Goal: Task Accomplishment & Management: Manage account settings

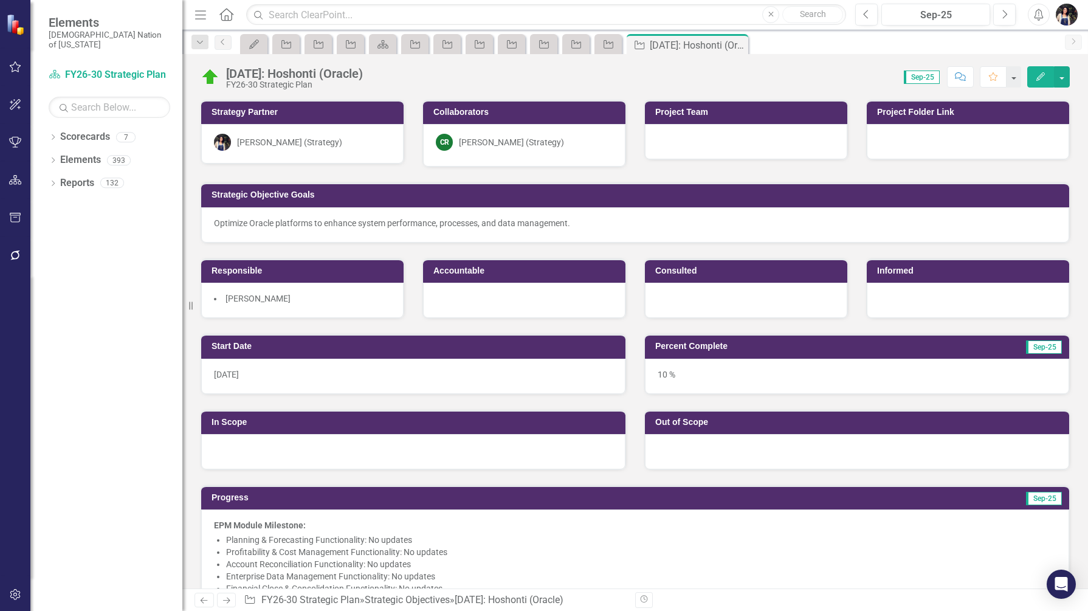
click at [198, 8] on icon "Menu" at bounding box center [201, 14] width 16 height 13
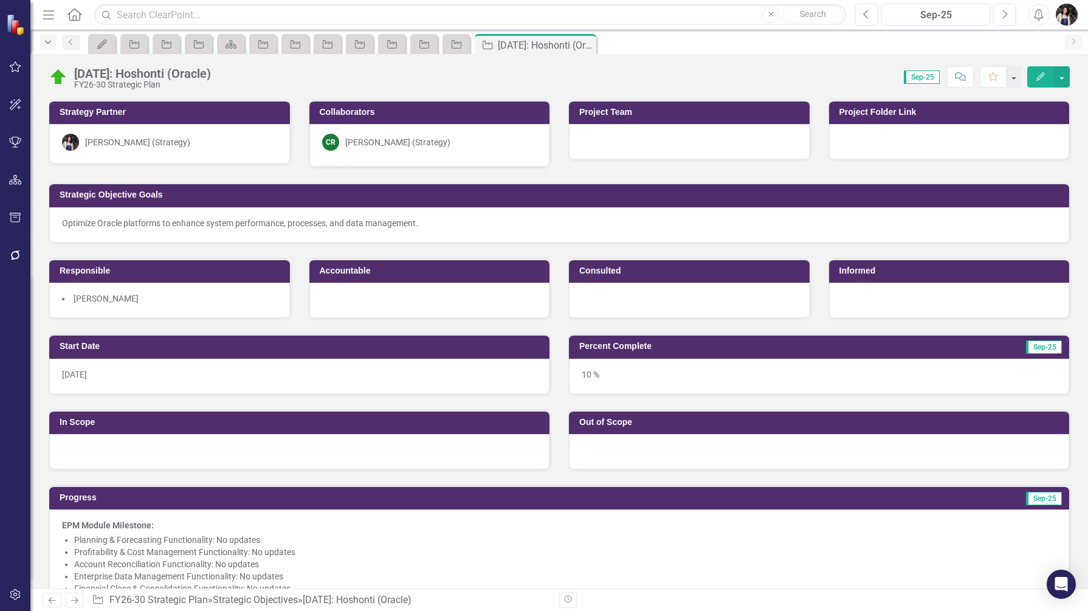
click at [47, 42] on icon "Dropdown" at bounding box center [48, 42] width 11 height 9
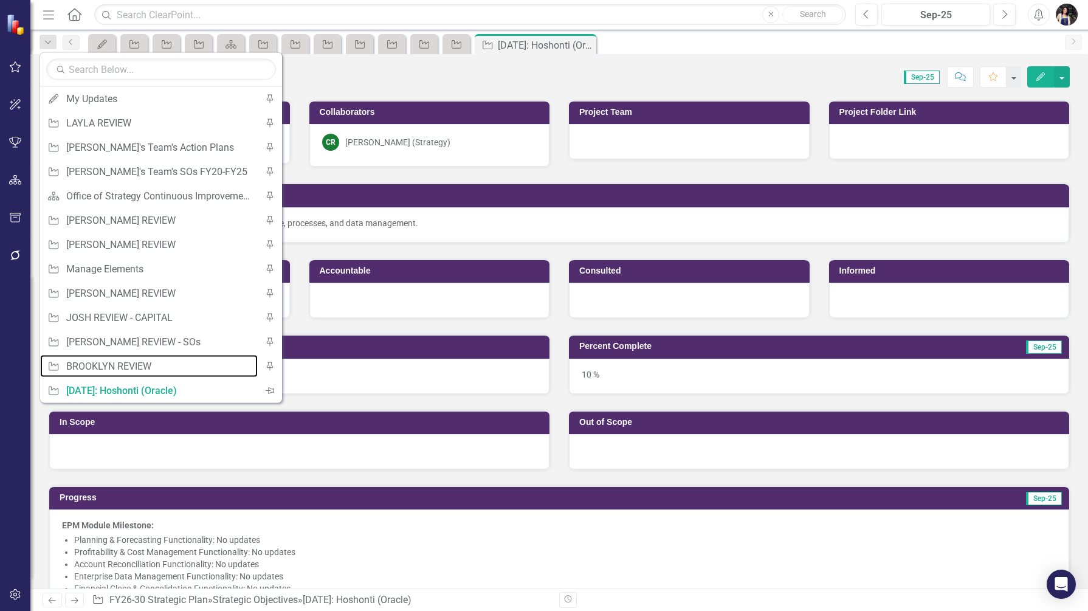
click at [164, 358] on div "BROOKLYN REVIEW" at bounding box center [158, 365] width 185 height 15
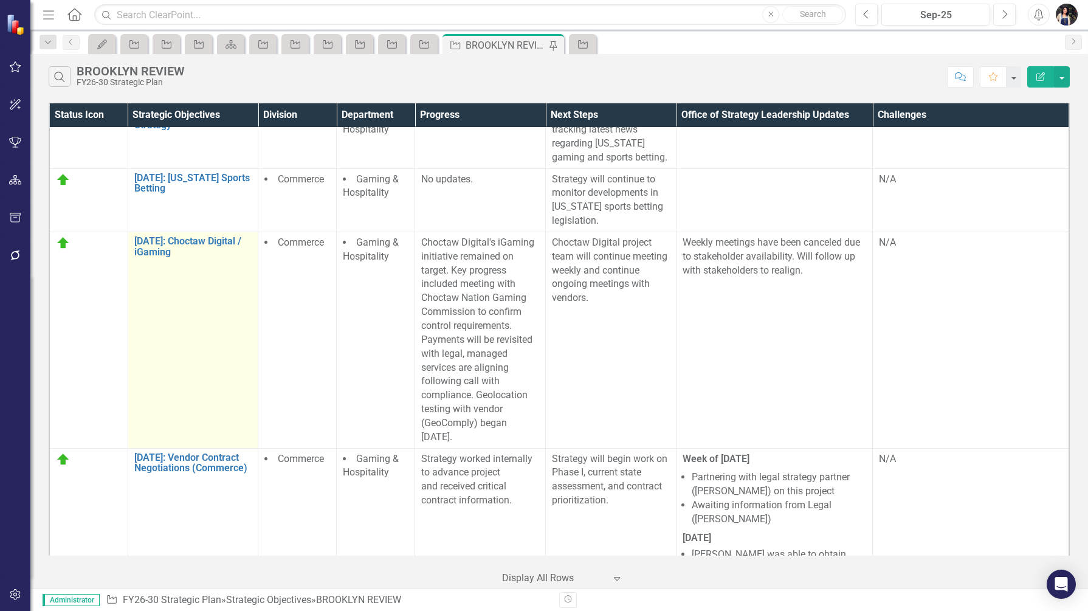
scroll to position [1215, 0]
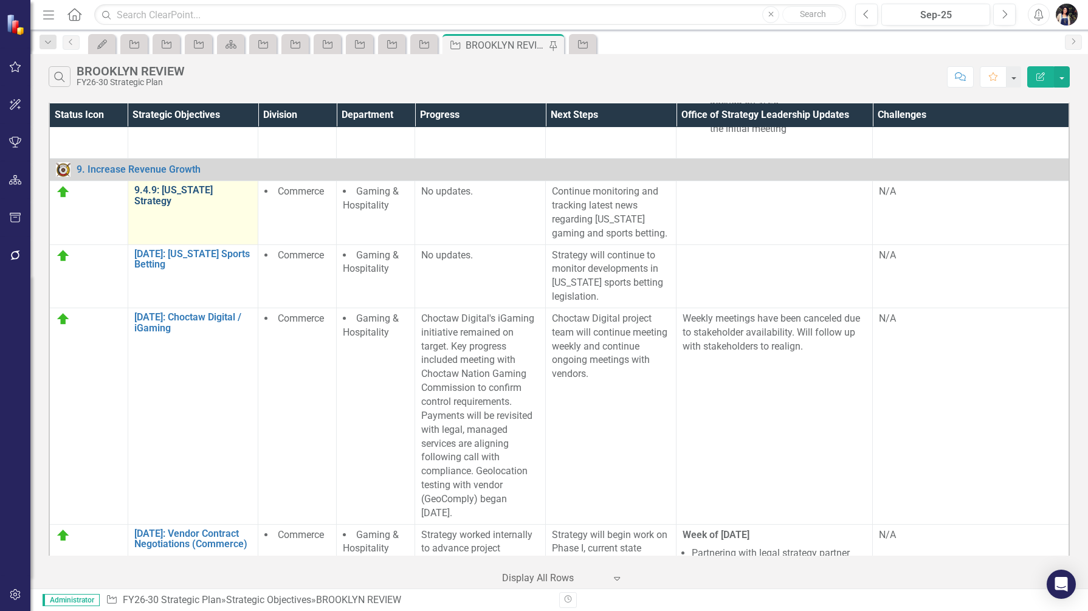
click at [205, 185] on link "9.4.9: [US_STATE] Strategy" at bounding box center [193, 195] width 118 height 21
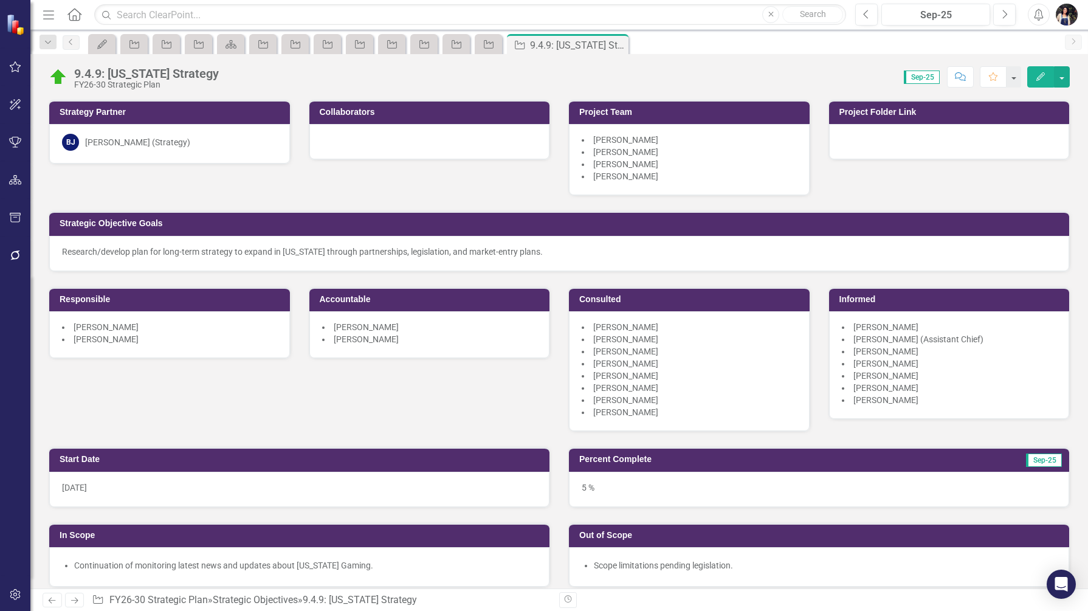
click at [1038, 78] on icon "Edit" at bounding box center [1040, 76] width 11 height 9
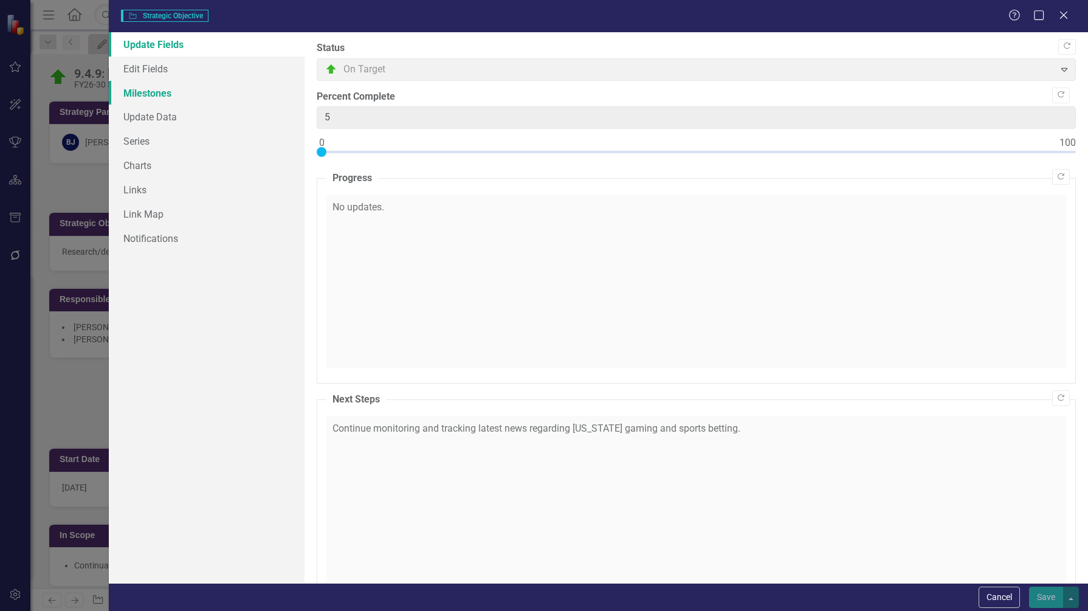
click at [151, 95] on link "Milestones" at bounding box center [207, 93] width 196 height 24
click at [151, 93] on link "Milestones" at bounding box center [207, 93] width 196 height 24
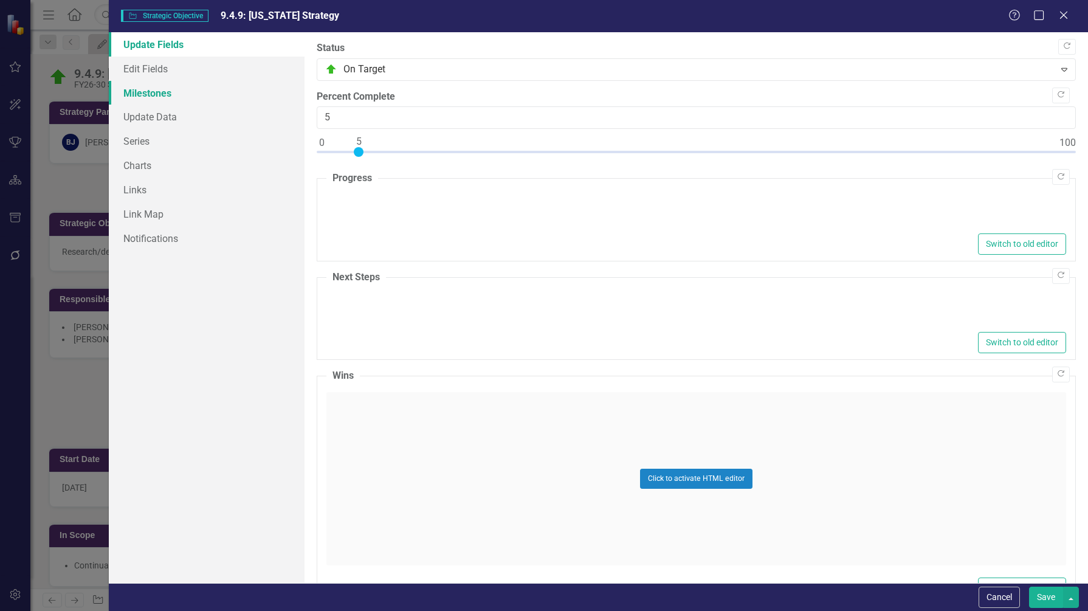
click at [165, 94] on link "Milestones" at bounding box center [207, 93] width 196 height 24
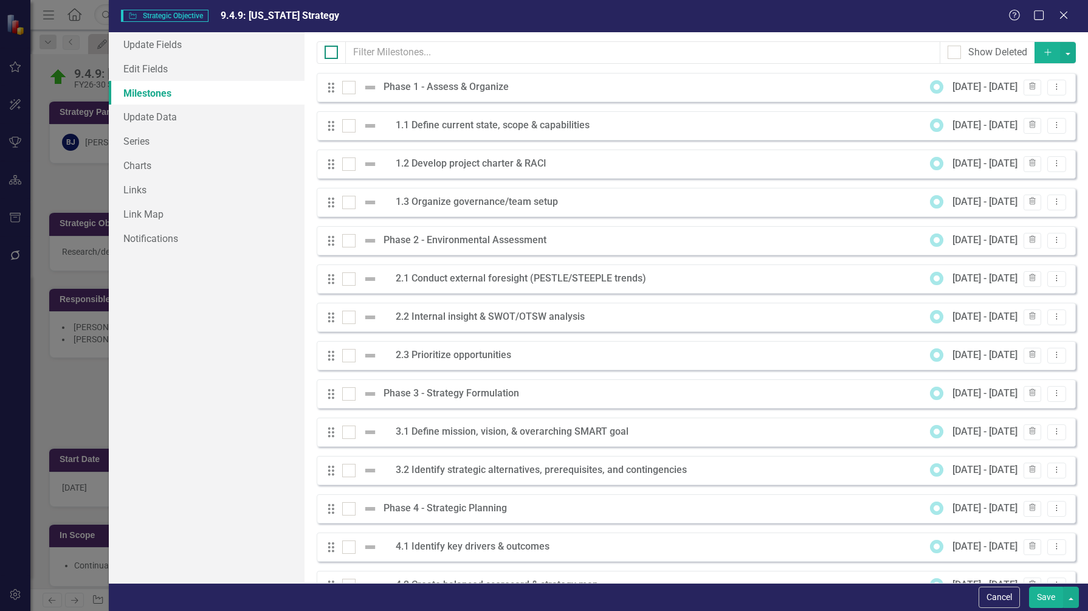
click at [328, 53] on div at bounding box center [330, 52] width 13 height 13
click at [328, 53] on input "checkbox" at bounding box center [328, 50] width 8 height 8
checkbox input "true"
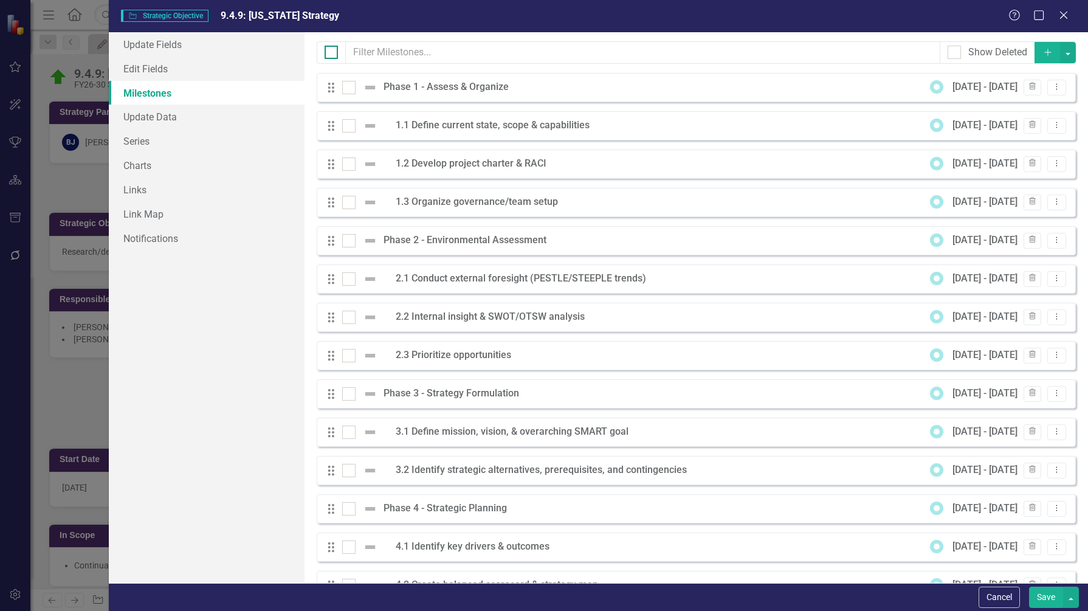
checkbox input "true"
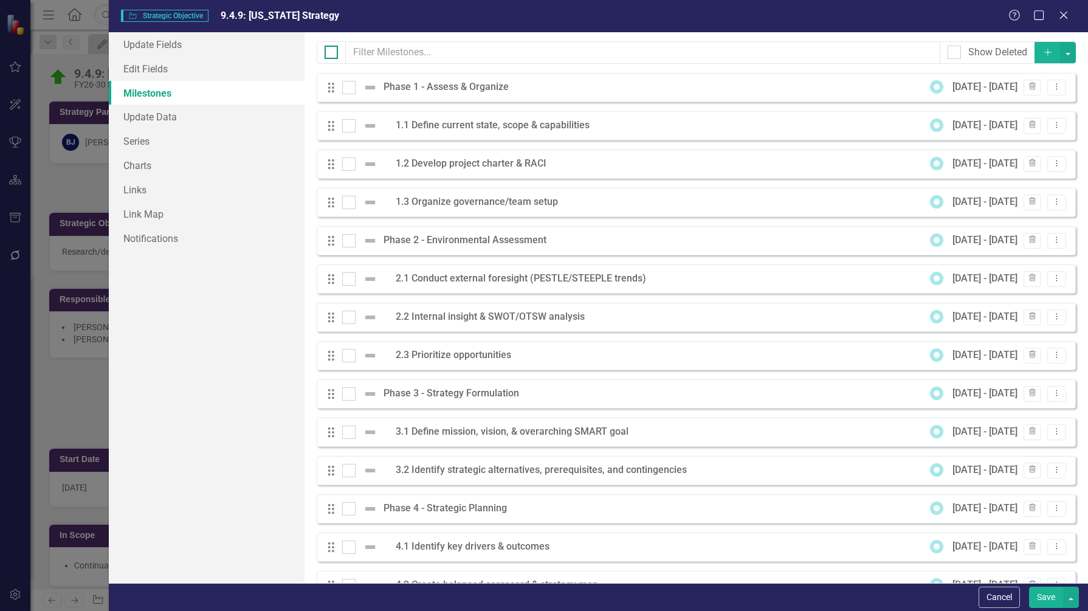
checkbox input "true"
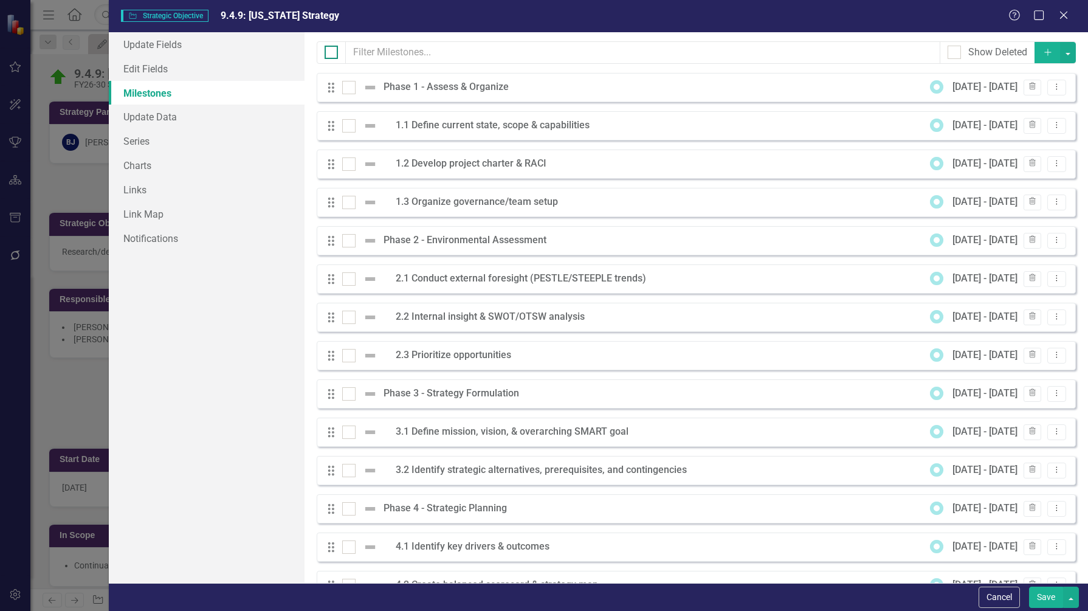
checkbox input "true"
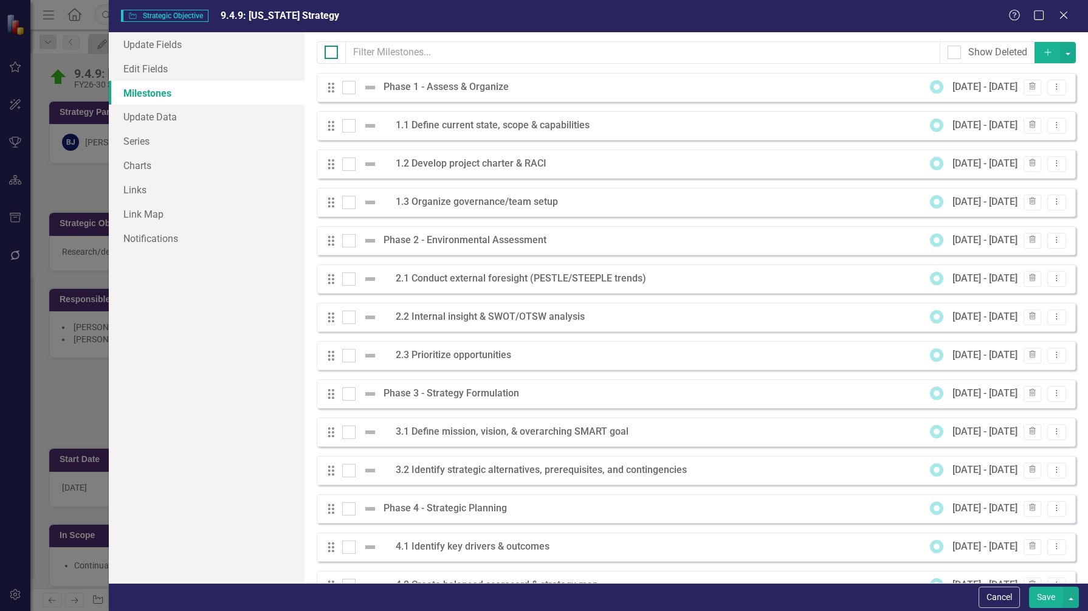
checkbox input "true"
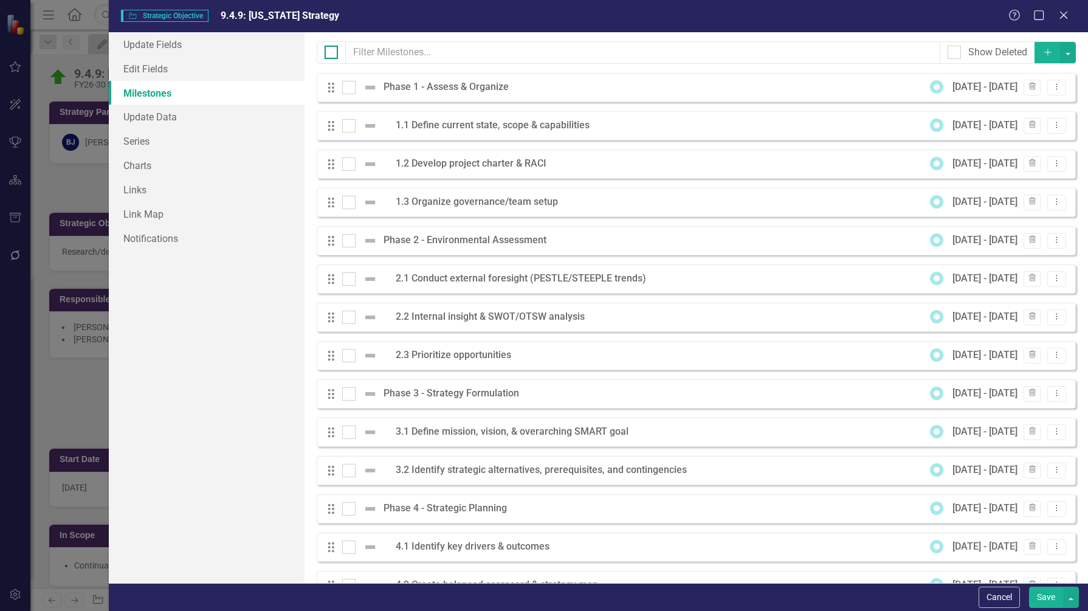
checkbox input "true"
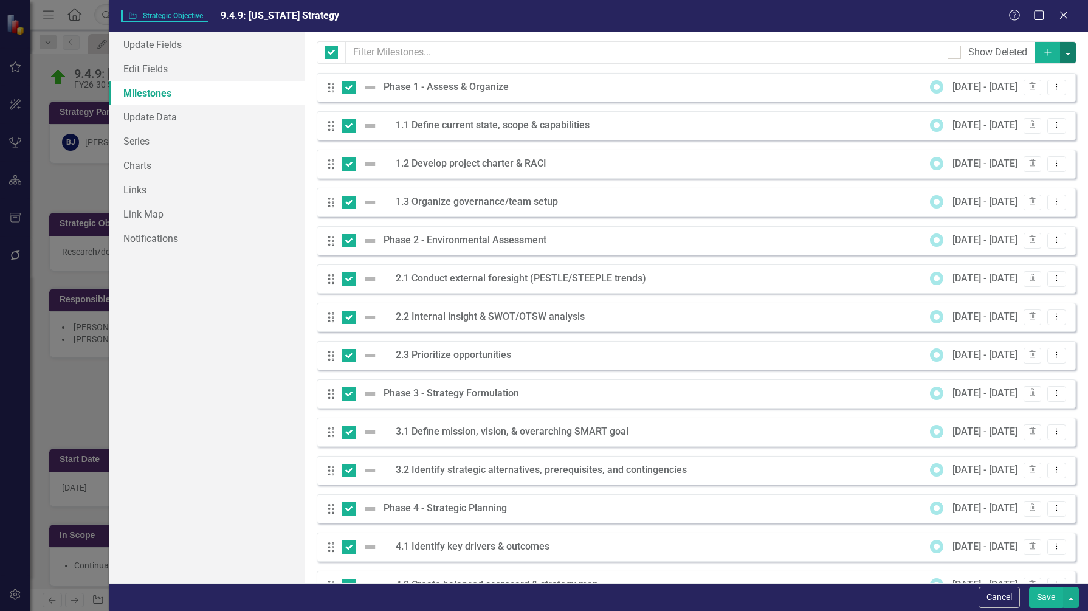
click at [1060, 57] on button "button" at bounding box center [1068, 52] width 16 height 21
click at [1021, 143] on link "Trash Delete Multiple" at bounding box center [1018, 142] width 96 height 22
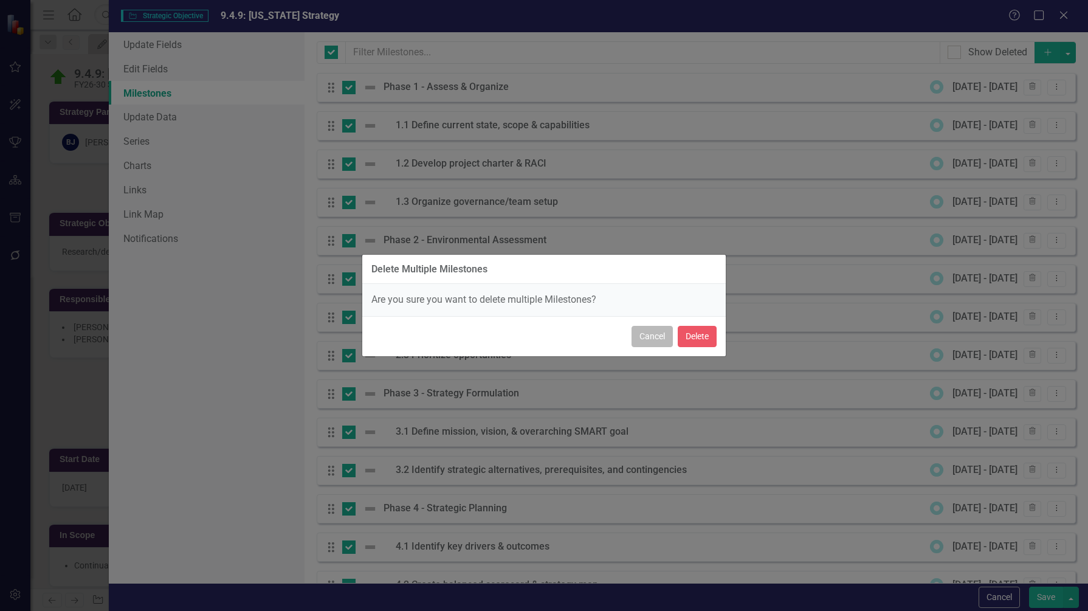
click at [648, 336] on button "Cancel" at bounding box center [651, 336] width 41 height 21
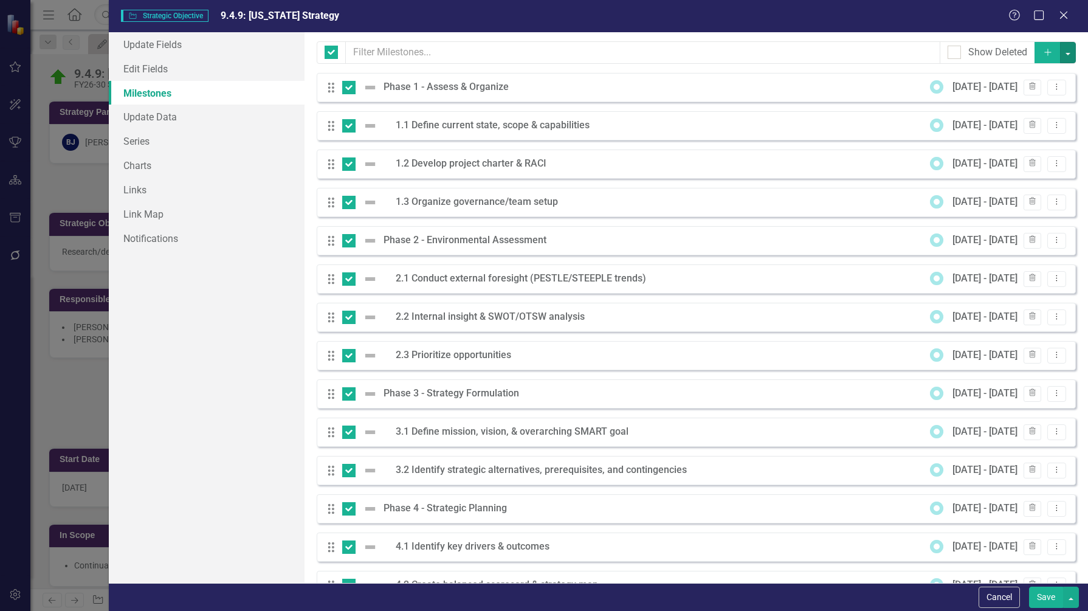
drag, startPoint x: 1060, startPoint y: 57, endPoint x: 1057, endPoint y: 64, distance: 8.5
click at [1060, 58] on button "button" at bounding box center [1068, 52] width 16 height 21
click at [1021, 119] on link "Edit Multiple Edit Multiple" at bounding box center [1018, 120] width 96 height 22
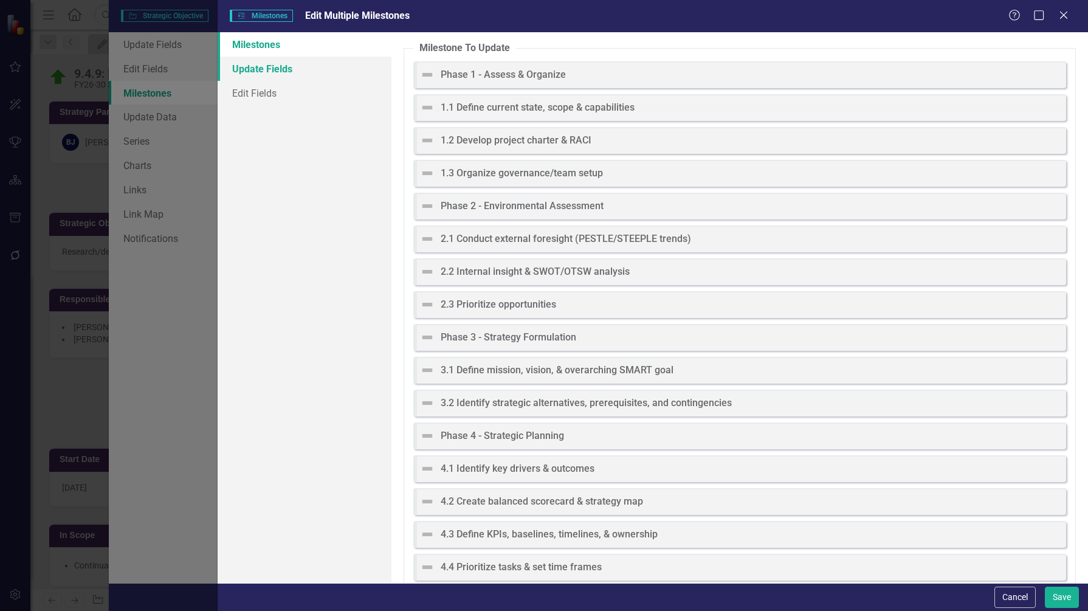
click at [286, 72] on link "Update Fields" at bounding box center [305, 69] width 174 height 24
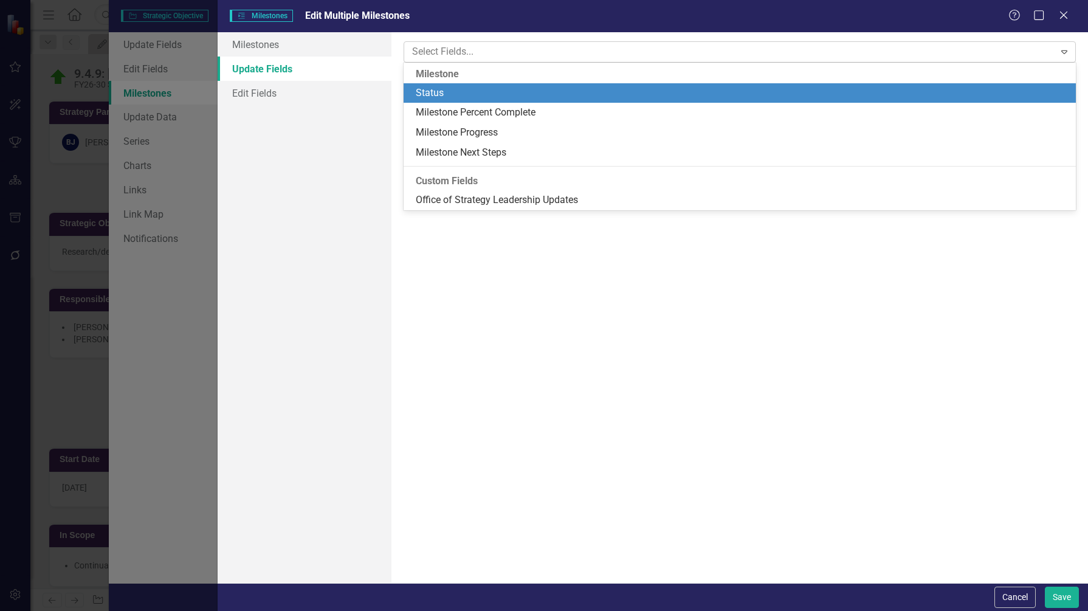
click at [471, 52] on div at bounding box center [730, 52] width 646 height 16
drag, startPoint x: 474, startPoint y: 91, endPoint x: 448, endPoint y: 162, distance: 76.3
click at [475, 92] on div "Status" at bounding box center [742, 93] width 653 height 14
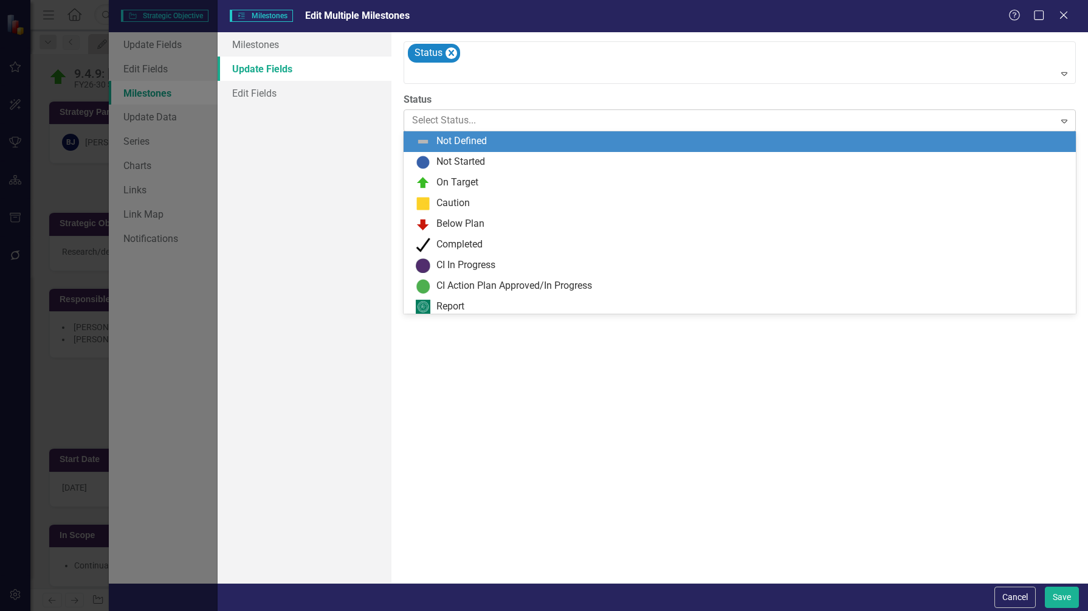
click at [474, 120] on div at bounding box center [729, 120] width 634 height 16
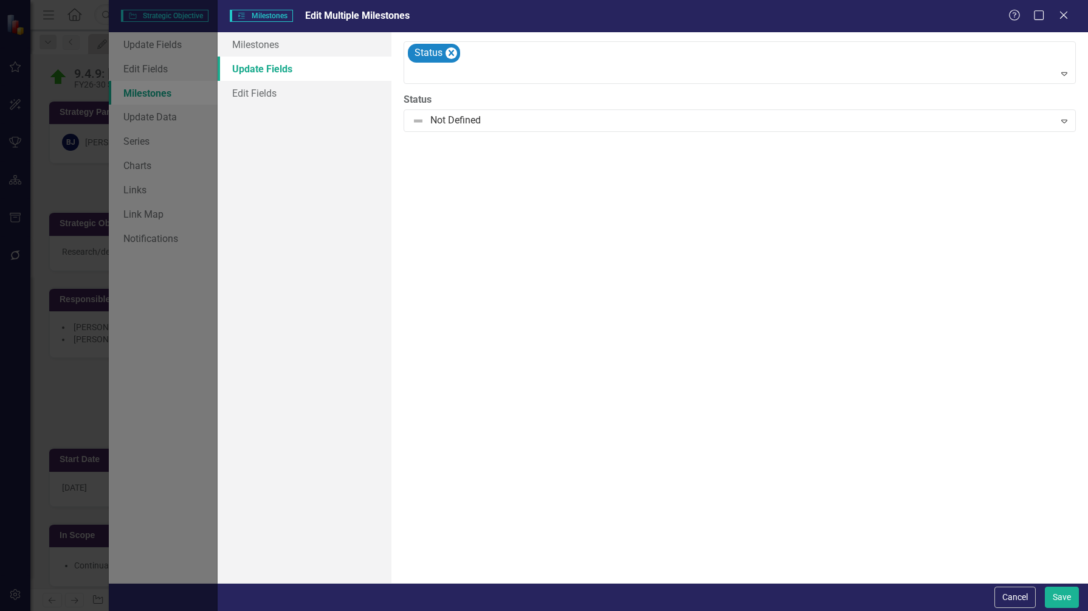
drag, startPoint x: 324, startPoint y: 148, endPoint x: 320, endPoint y: 201, distance: 53.7
click at [326, 148] on div "Milestones Update Fields Edit Fields" at bounding box center [305, 307] width 174 height 550
click at [1012, 595] on button "Cancel" at bounding box center [1014, 596] width 41 height 21
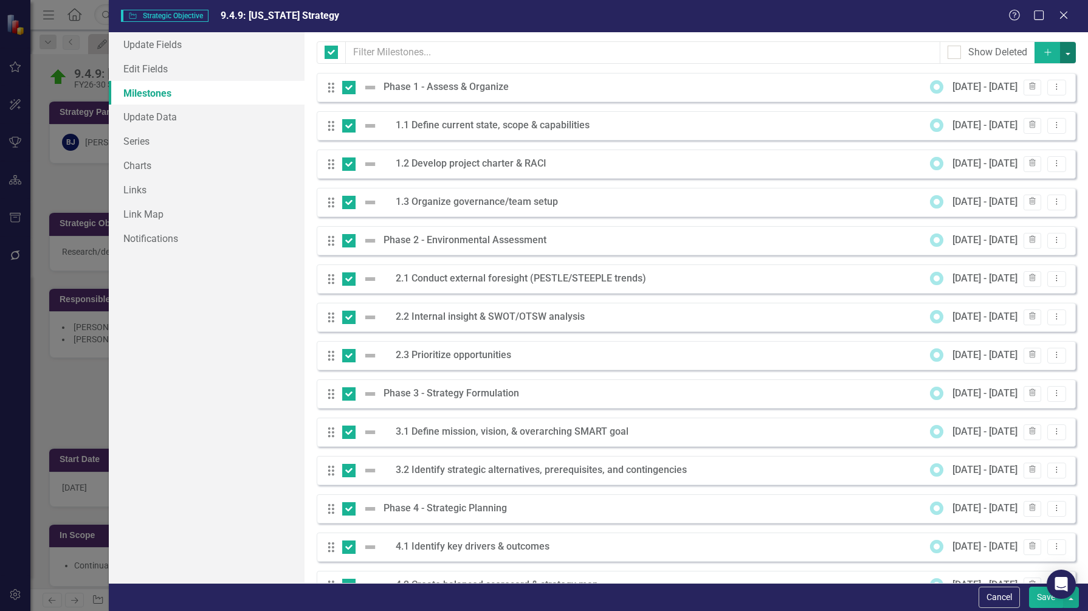
click at [1064, 52] on button "button" at bounding box center [1068, 52] width 16 height 21
click at [1011, 142] on link "Trash Delete Multiple" at bounding box center [1018, 142] width 96 height 22
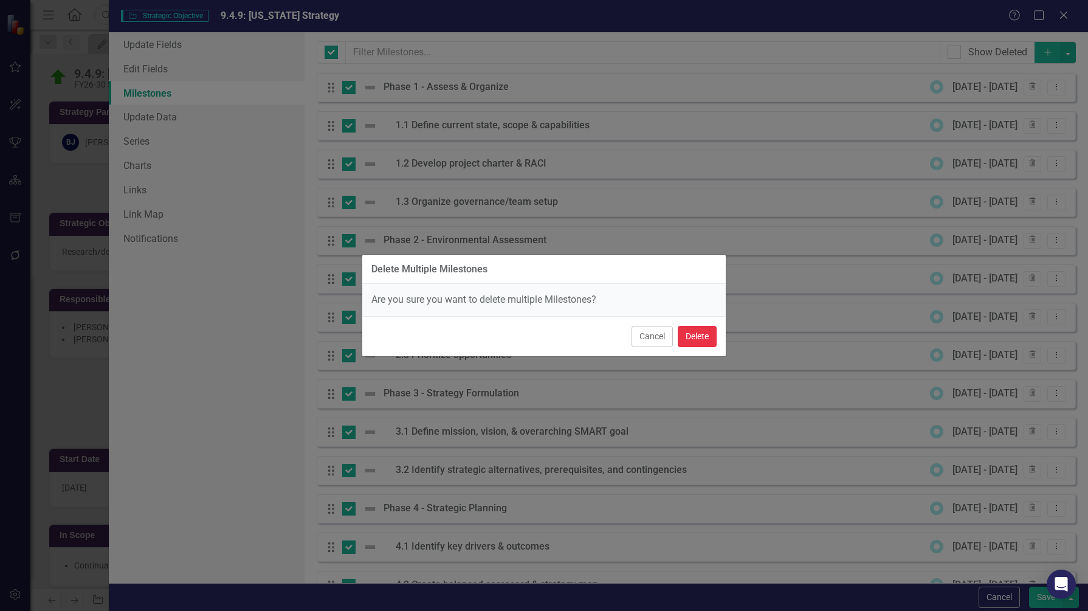
click at [697, 337] on button "Delete" at bounding box center [696, 336] width 39 height 21
checkbox input "false"
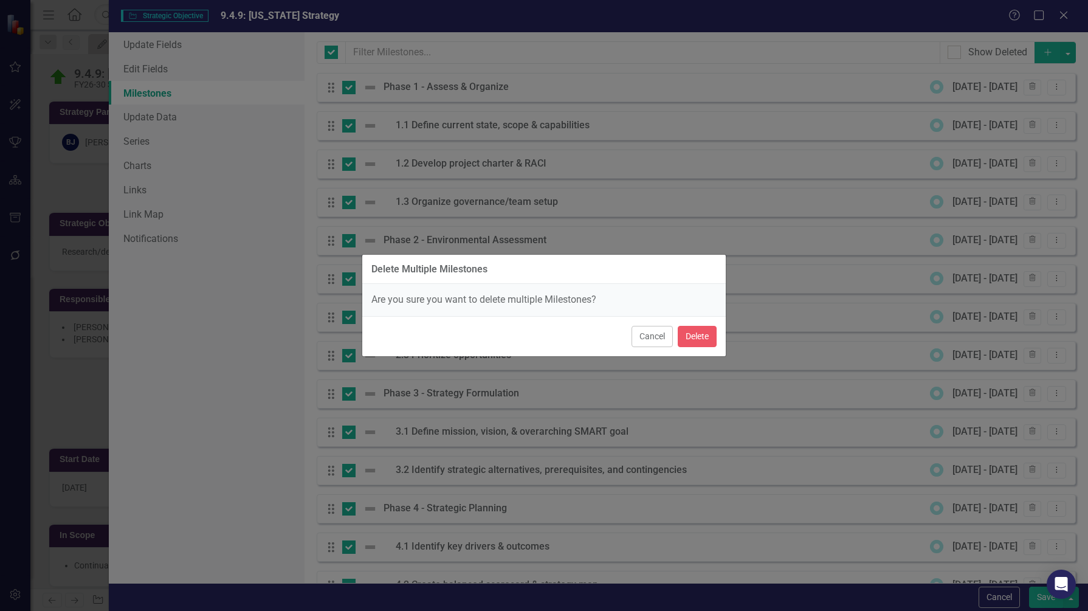
checkbox input "false"
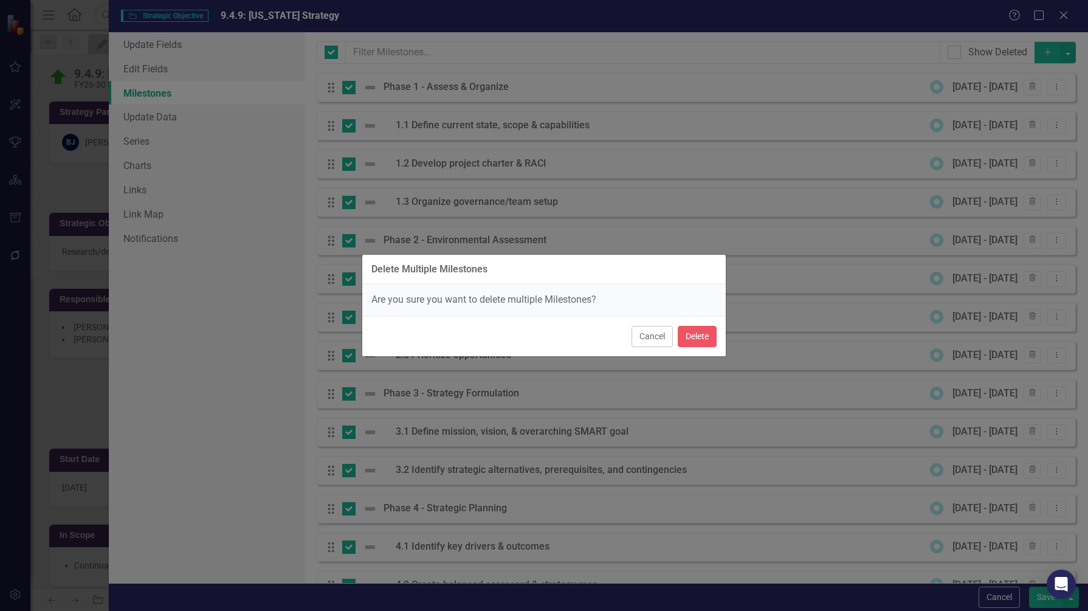
checkbox input "false"
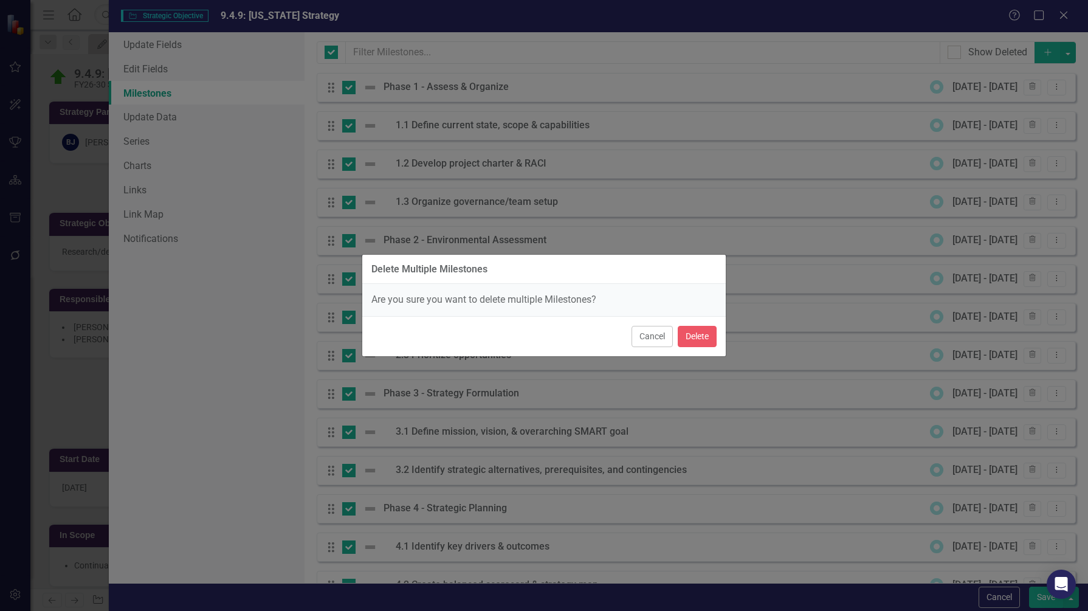
checkbox input "false"
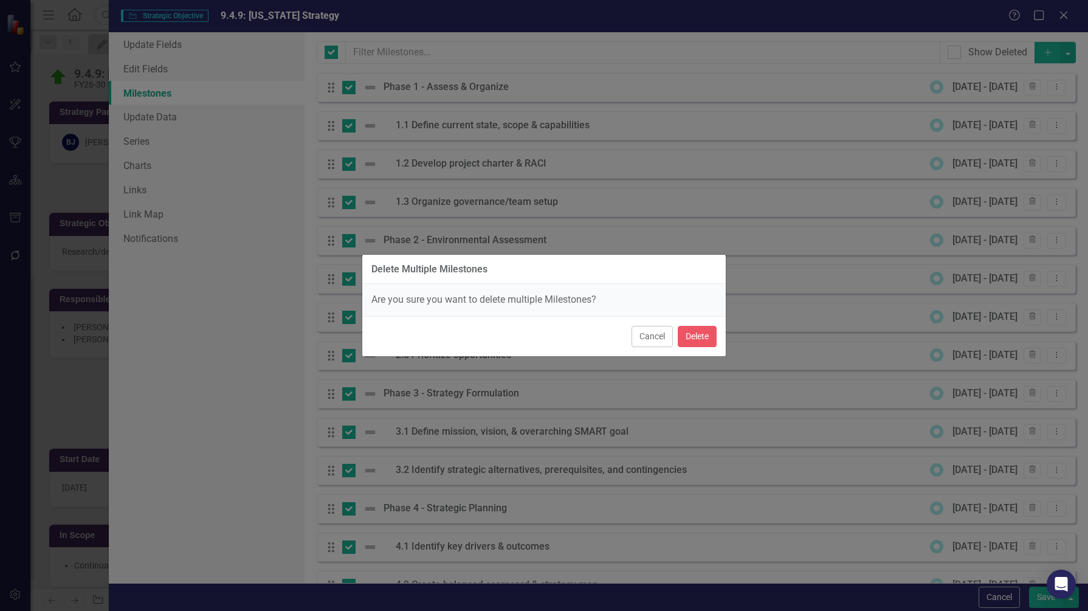
checkbox input "false"
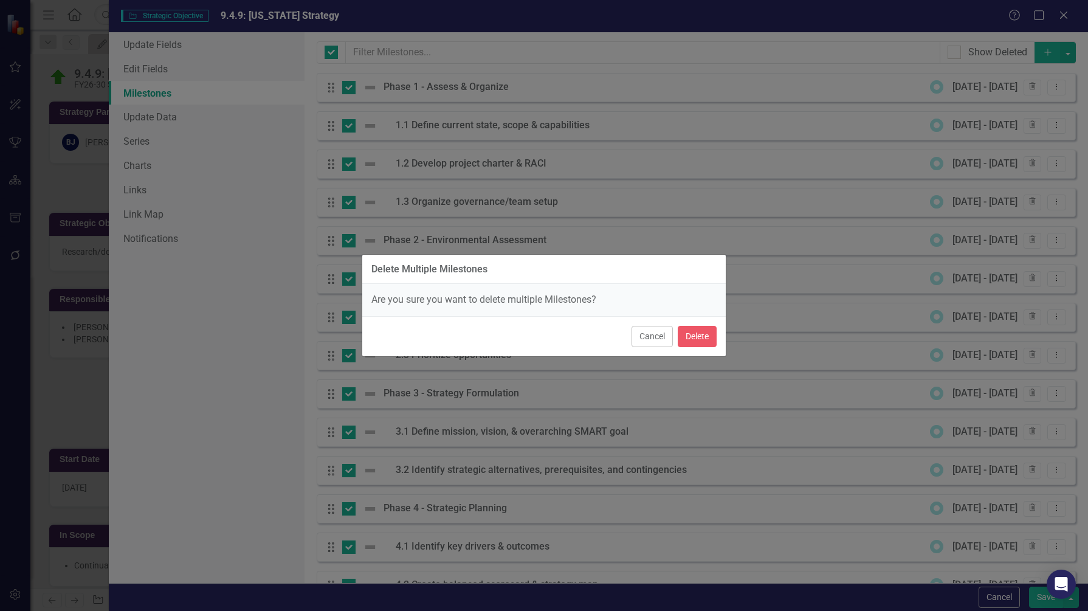
checkbox input "false"
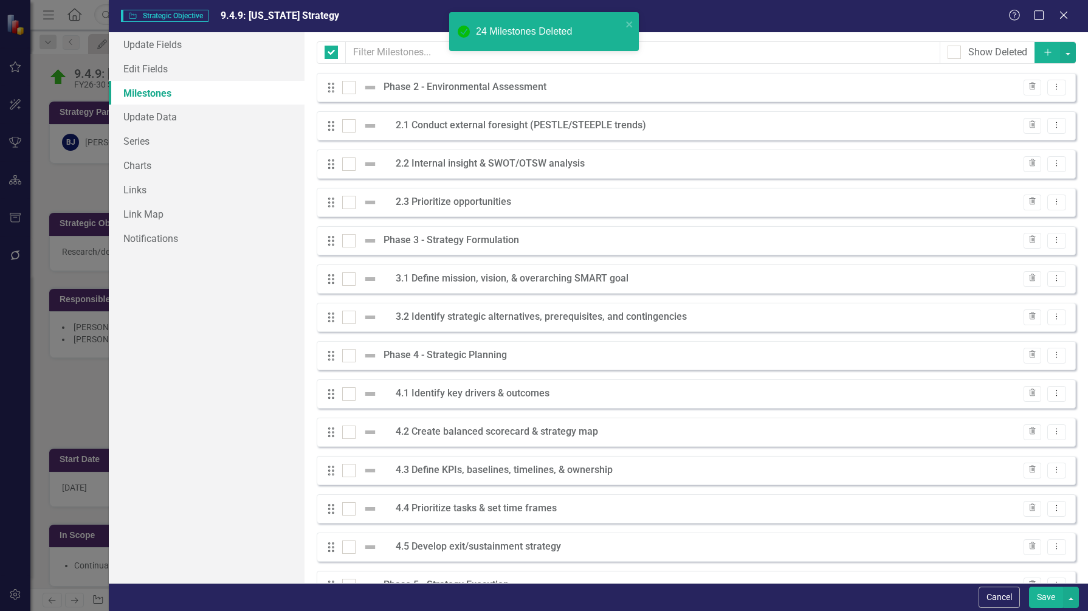
checkbox input "false"
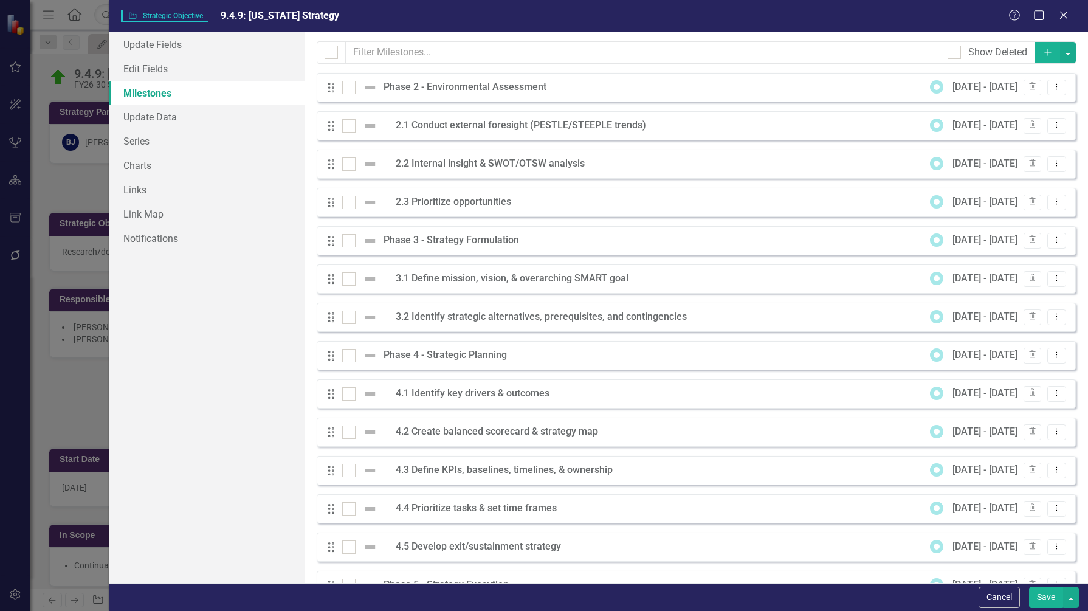
click at [1043, 596] on button "Save" at bounding box center [1046, 596] width 34 height 21
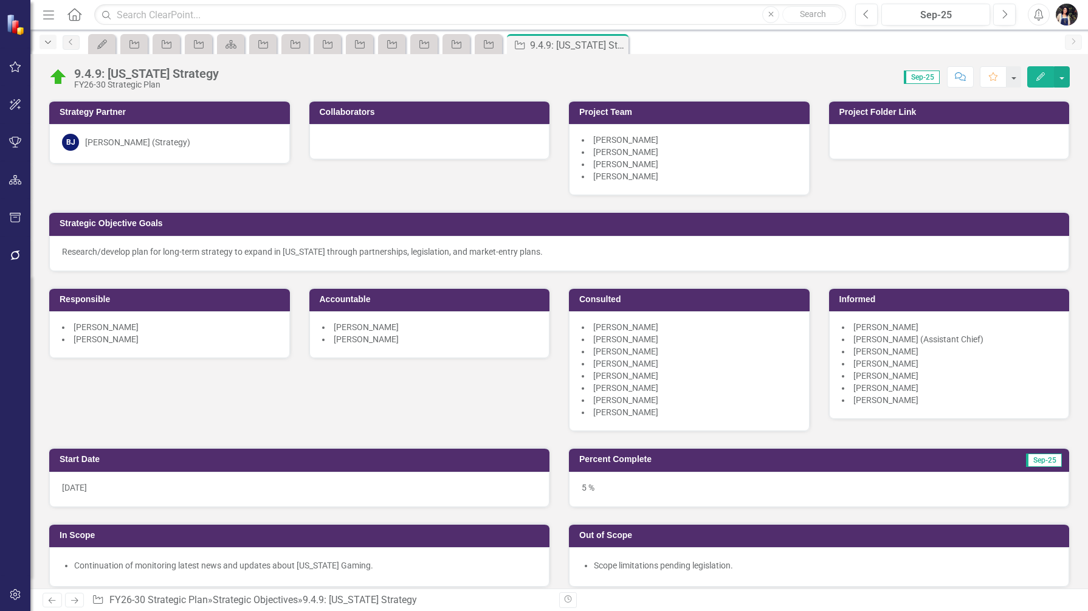
click at [44, 46] on icon "Dropdown" at bounding box center [48, 42] width 11 height 9
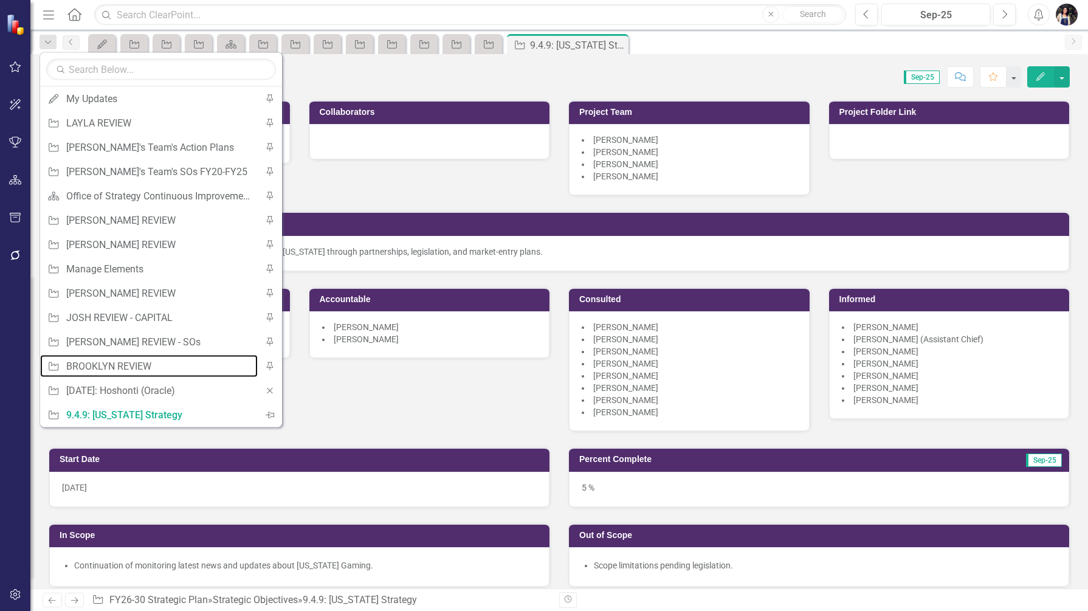
click at [140, 363] on div "BROOKLYN REVIEW" at bounding box center [158, 365] width 185 height 15
